Goal: Answer question/provide support: Share knowledge or assist other users

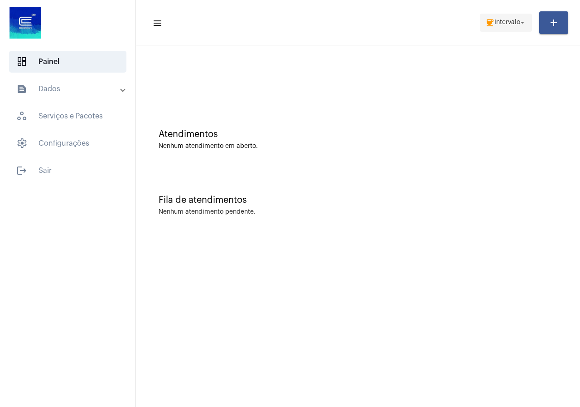
click at [486, 24] on mat-icon "coffee" at bounding box center [490, 22] width 9 height 9
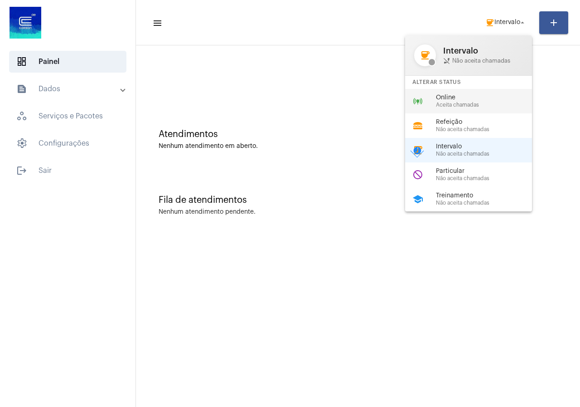
click at [463, 100] on span "Online" at bounding box center [487, 97] width 103 height 7
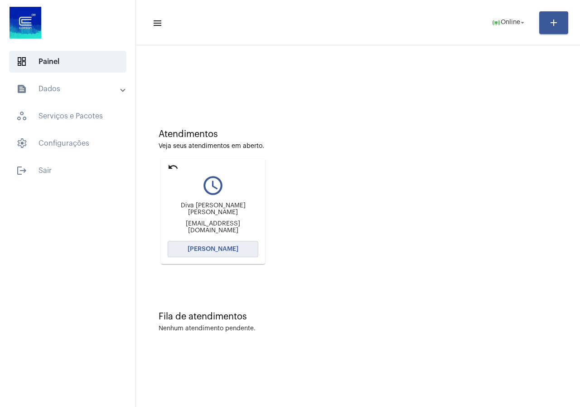
click at [233, 247] on span "[PERSON_NAME]" at bounding box center [213, 249] width 51 height 6
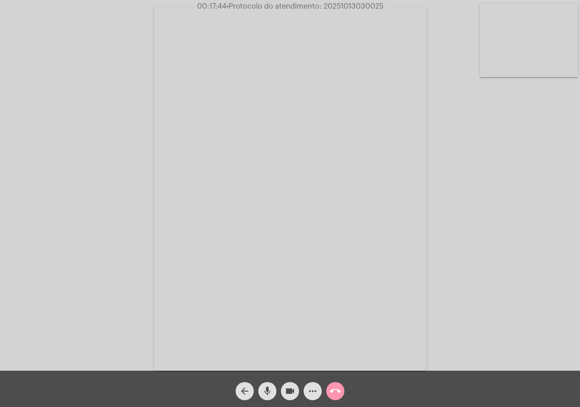
click at [287, 387] on mat-icon "videocam" at bounding box center [290, 390] width 11 height 11
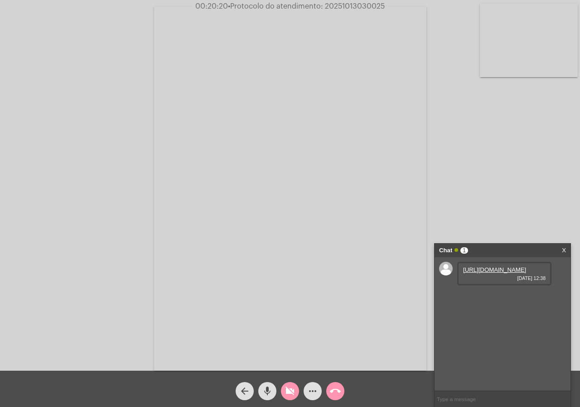
click at [487, 273] on link "[URL][DOMAIN_NAME]" at bounding box center [494, 269] width 63 height 7
drag, startPoint x: 561, startPoint y: 298, endPoint x: 494, endPoint y: 323, distance: 71.8
click at [561, 298] on div "[URL][DOMAIN_NAME] [DATE] 12:38 [URL][DOMAIN_NAME] [DATE] 12:39 [URL][DOMAIN_NA…" at bounding box center [503, 323] width 136 height 133
click at [494, 299] on link "[URL][DOMAIN_NAME]" at bounding box center [494, 295] width 63 height 7
click at [505, 325] on link "[URL][DOMAIN_NAME]" at bounding box center [494, 321] width 63 height 7
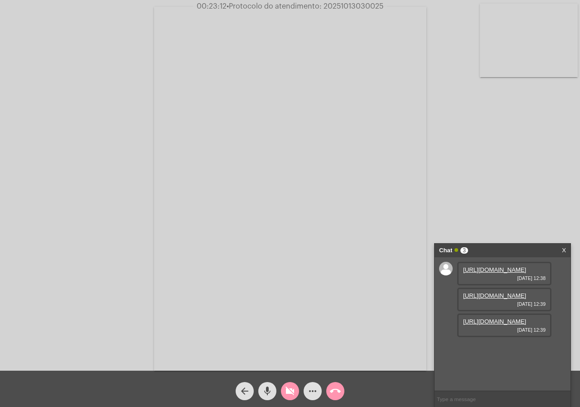
scroll to position [8, 0]
click at [294, 385] on span "videocam_off" at bounding box center [290, 391] width 11 height 18
